Goal: Find contact information: Find contact information

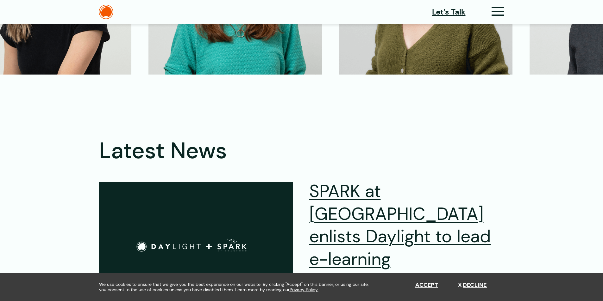
scroll to position [1494, 0]
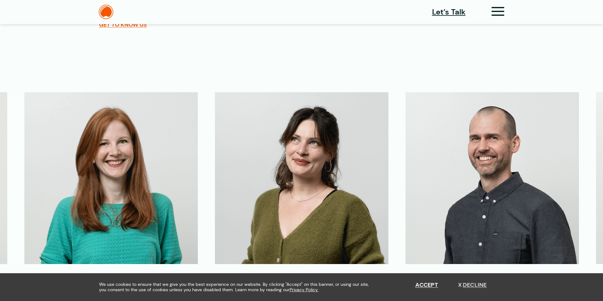
click at [480, 286] on button "Decline" at bounding box center [472, 285] width 29 height 7
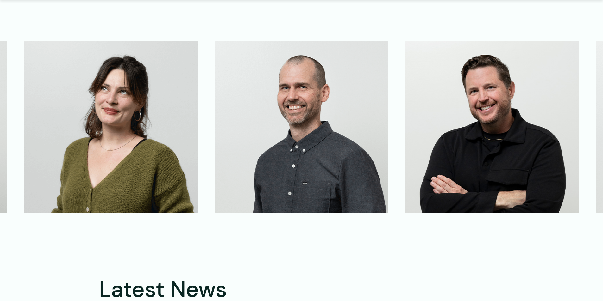
scroll to position [1620, 0]
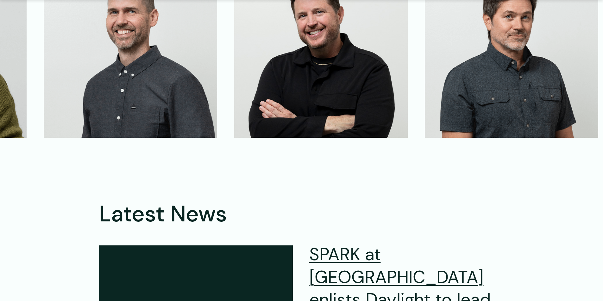
click at [205, 95] on img at bounding box center [130, 52] width 173 height 172
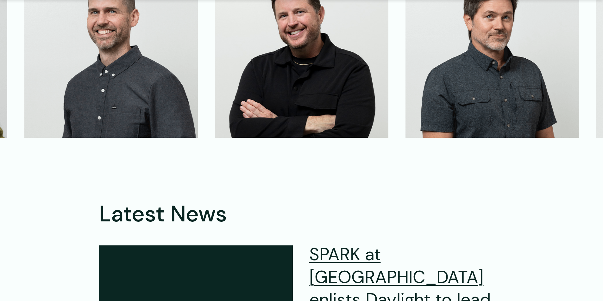
click at [249, 92] on img at bounding box center [301, 52] width 173 height 172
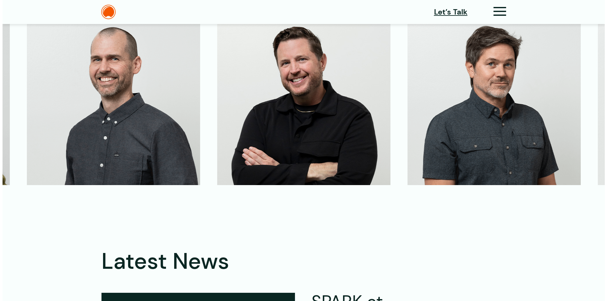
scroll to position [1462, 0]
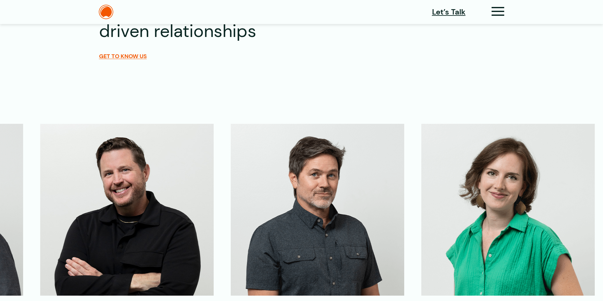
click at [152, 173] on img at bounding box center [126, 210] width 173 height 172
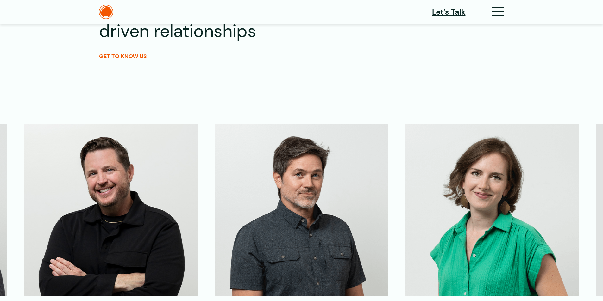
click at [496, 12] on icon at bounding box center [497, 14] width 13 height 7
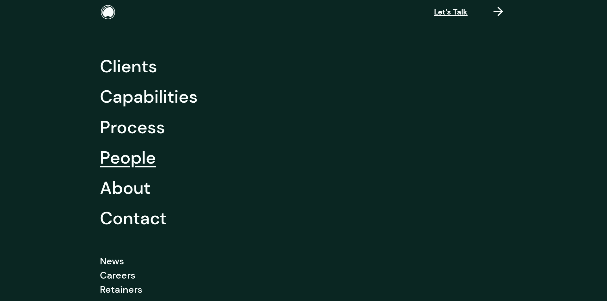
click at [127, 156] on link "People" at bounding box center [128, 158] width 56 height 30
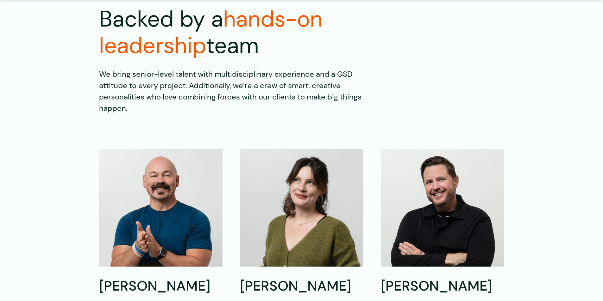
scroll to position [158, 0]
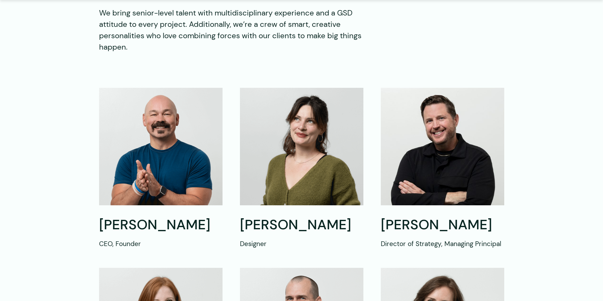
click at [167, 165] on img at bounding box center [160, 147] width 123 height 118
drag, startPoint x: 99, startPoint y: 219, endPoint x: 204, endPoint y: 222, distance: 105.1
click at [204, 222] on h2 "[PERSON_NAME]" at bounding box center [160, 225] width 123 height 18
copy h2 "[PERSON_NAME]"
click at [106, 225] on h2 "[PERSON_NAME]" at bounding box center [160, 225] width 123 height 18
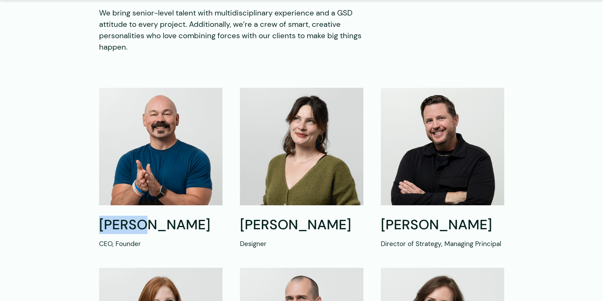
click at [106, 225] on h2 "Shawn Mann" at bounding box center [160, 225] width 123 height 18
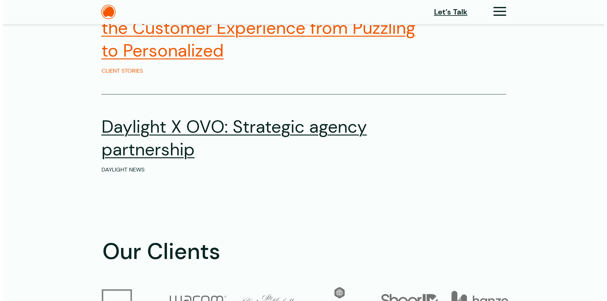
scroll to position [800, 0]
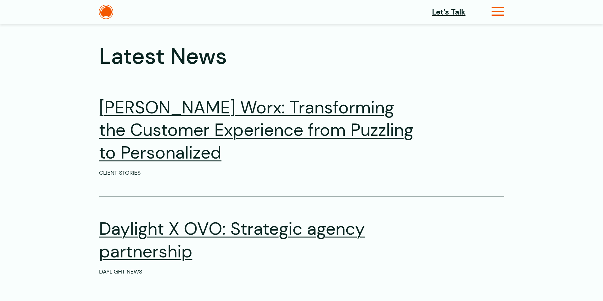
click at [499, 11] on icon at bounding box center [497, 14] width 13 height 7
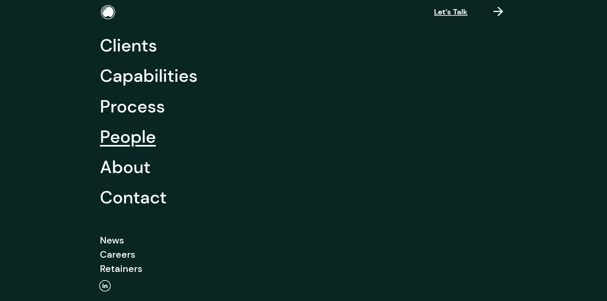
scroll to position [42, 0]
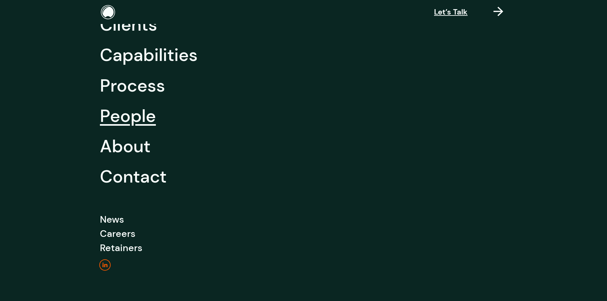
click at [104, 266] on icon "Linkedin" at bounding box center [104, 266] width 11 height 12
